Goal: Navigation & Orientation: Find specific page/section

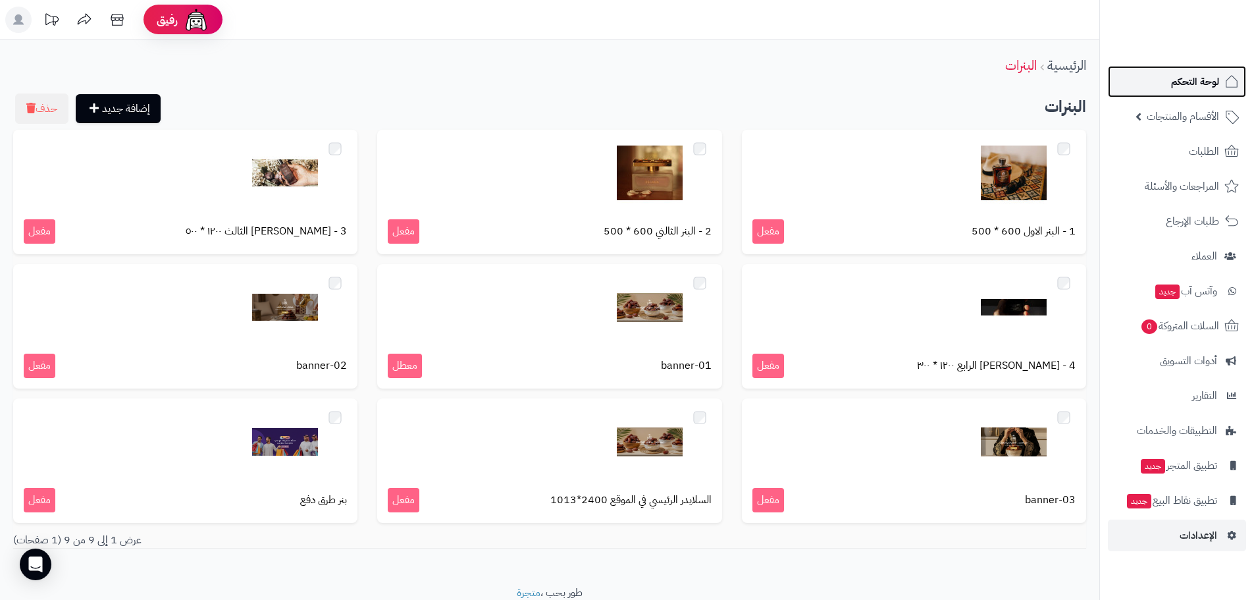
click at [1194, 89] on span "لوحة التحكم" at bounding box center [1195, 81] width 48 height 18
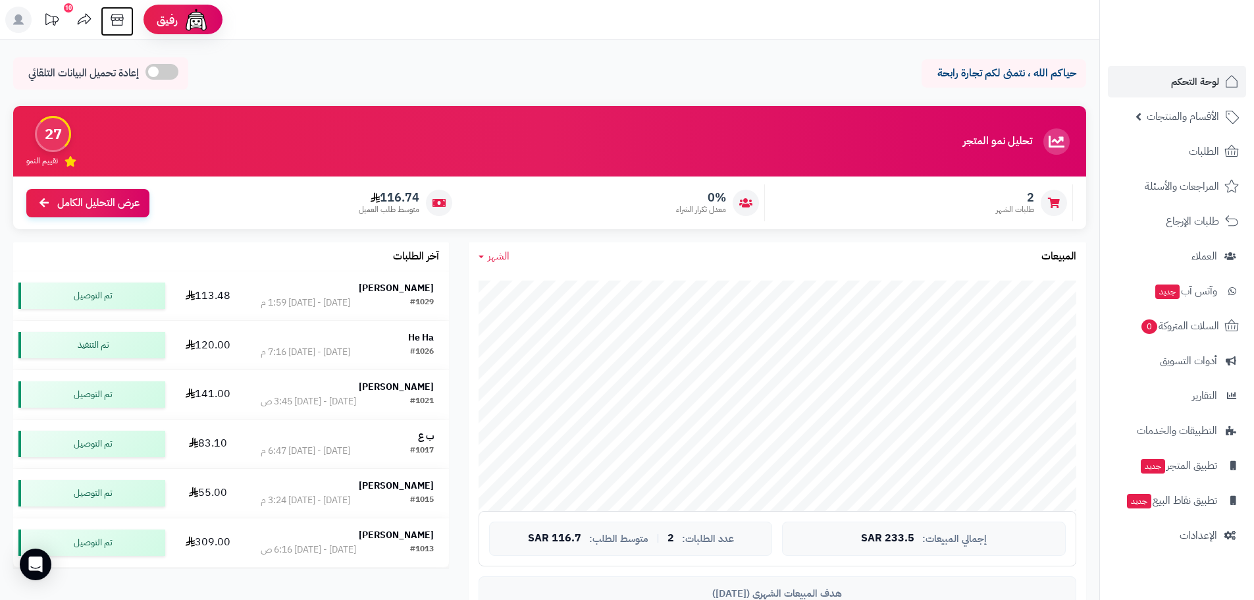
click at [112, 16] on icon at bounding box center [117, 20] width 13 height 12
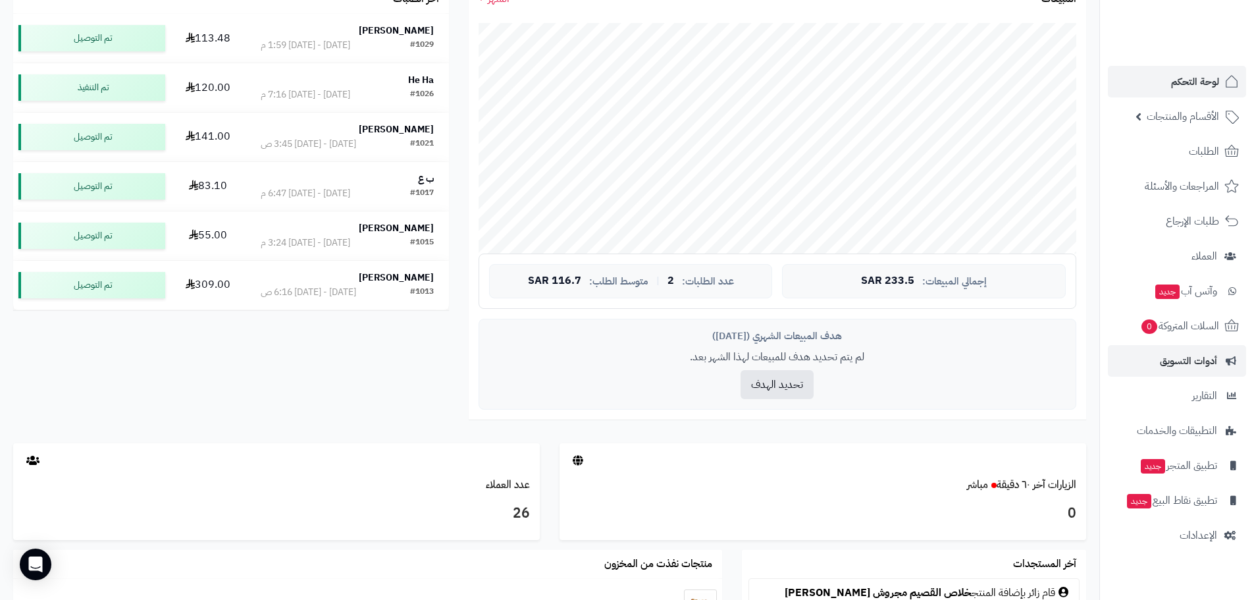
scroll to position [329, 0]
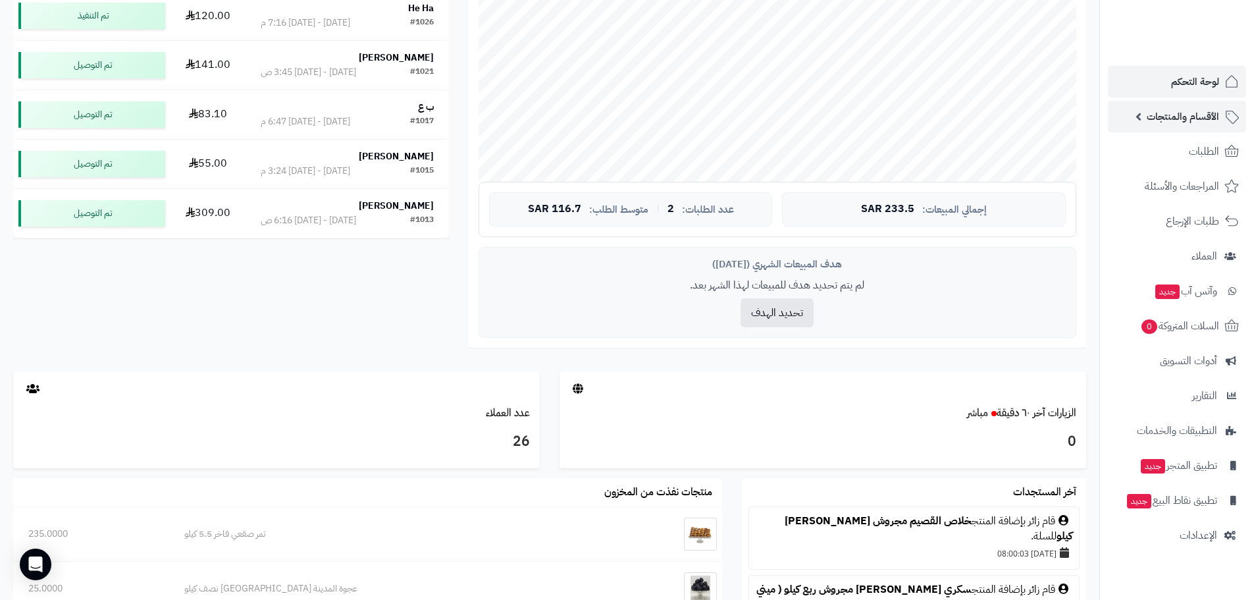
click at [1184, 122] on span "الأقسام والمنتجات" at bounding box center [1183, 116] width 72 height 18
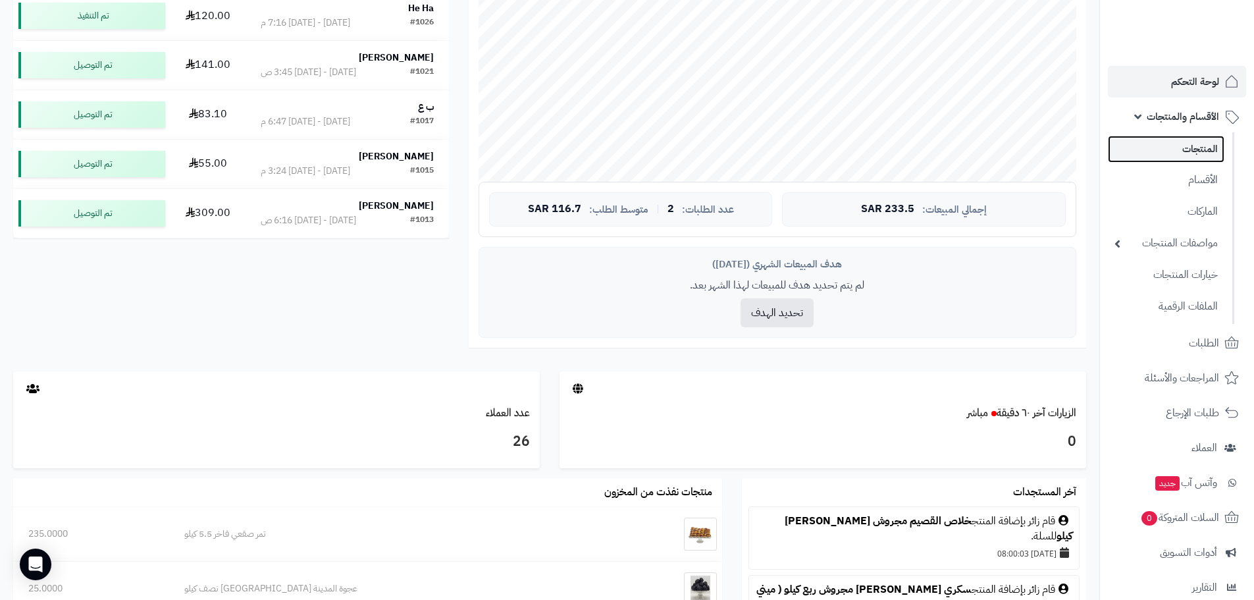
click at [1184, 153] on link "المنتجات" at bounding box center [1166, 149] width 117 height 27
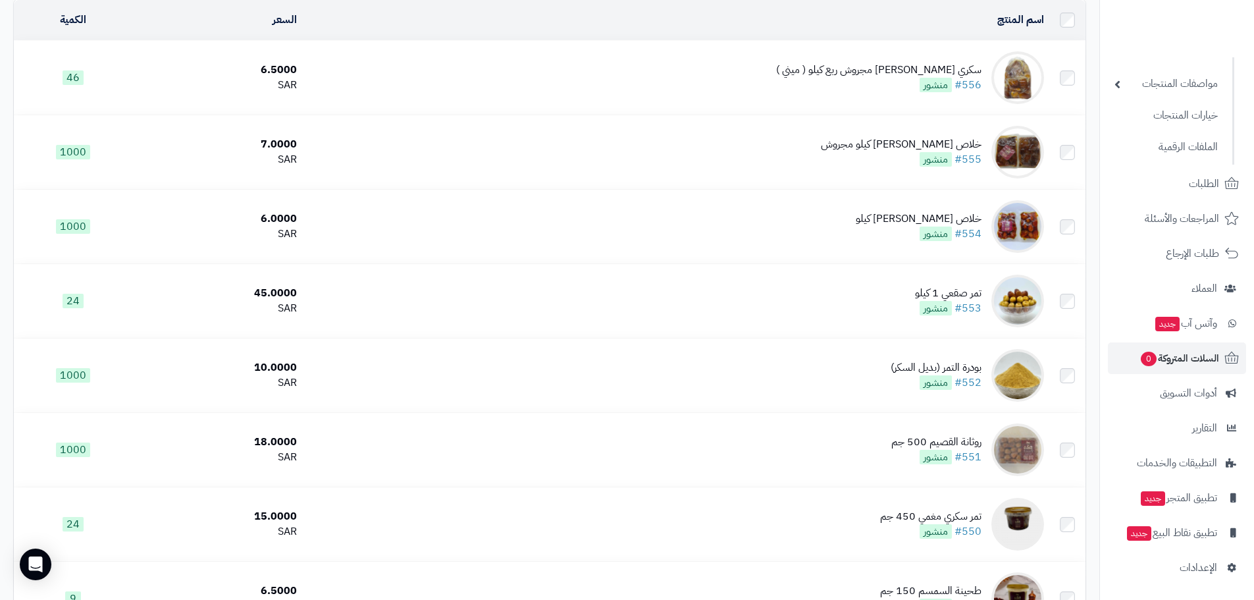
scroll to position [197, 0]
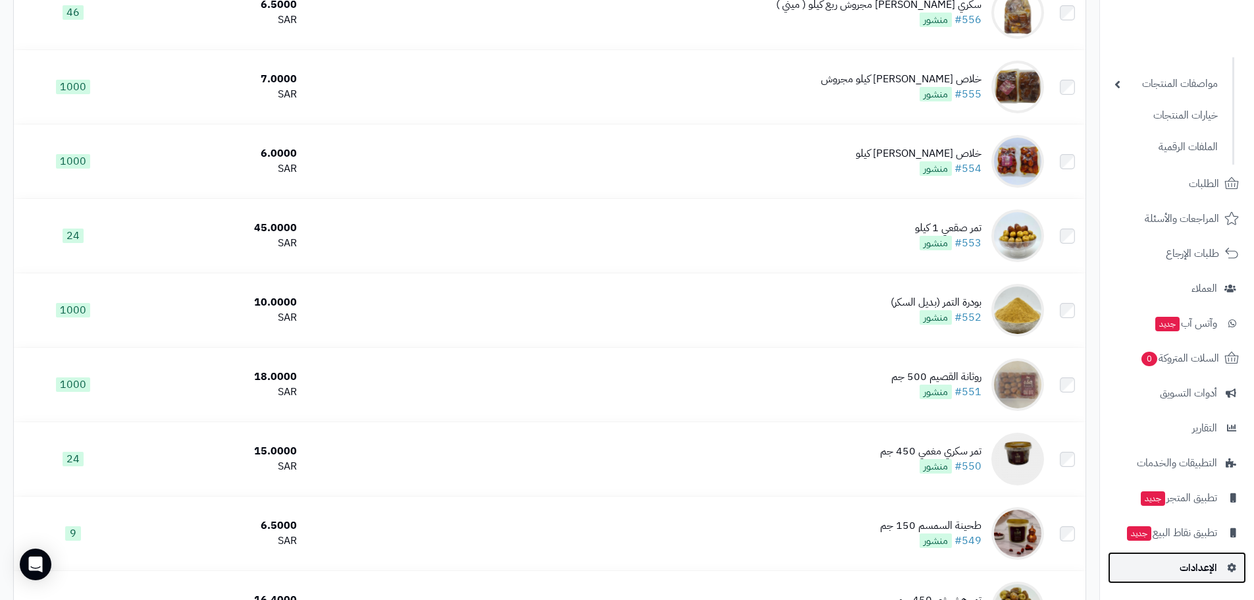
click at [1212, 563] on span "الإعدادات" at bounding box center [1199, 567] width 38 height 18
click at [1185, 560] on span "الإعدادات" at bounding box center [1199, 567] width 38 height 18
